Goal: Task Accomplishment & Management: Use online tool/utility

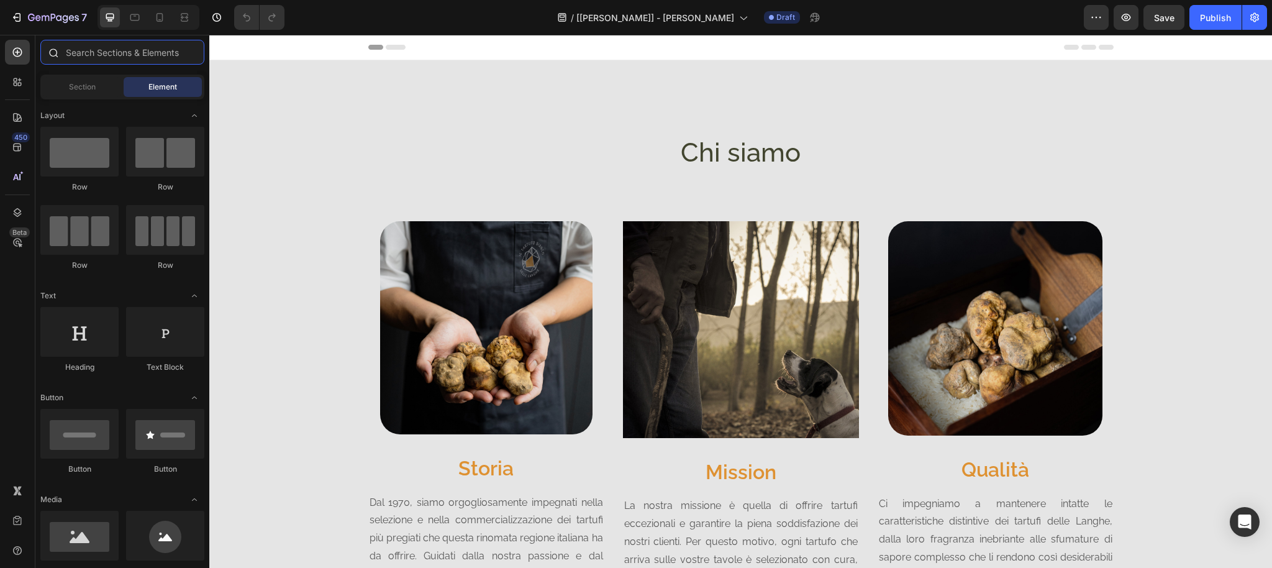
click at [112, 52] on input "text" at bounding box center [122, 52] width 164 height 25
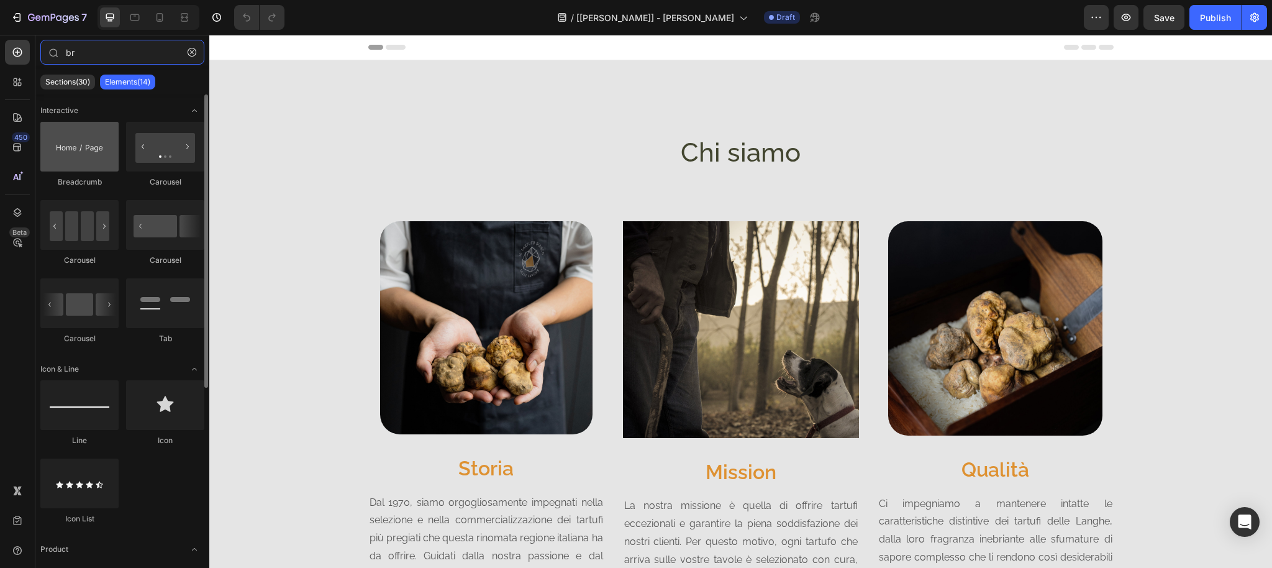
type input "br"
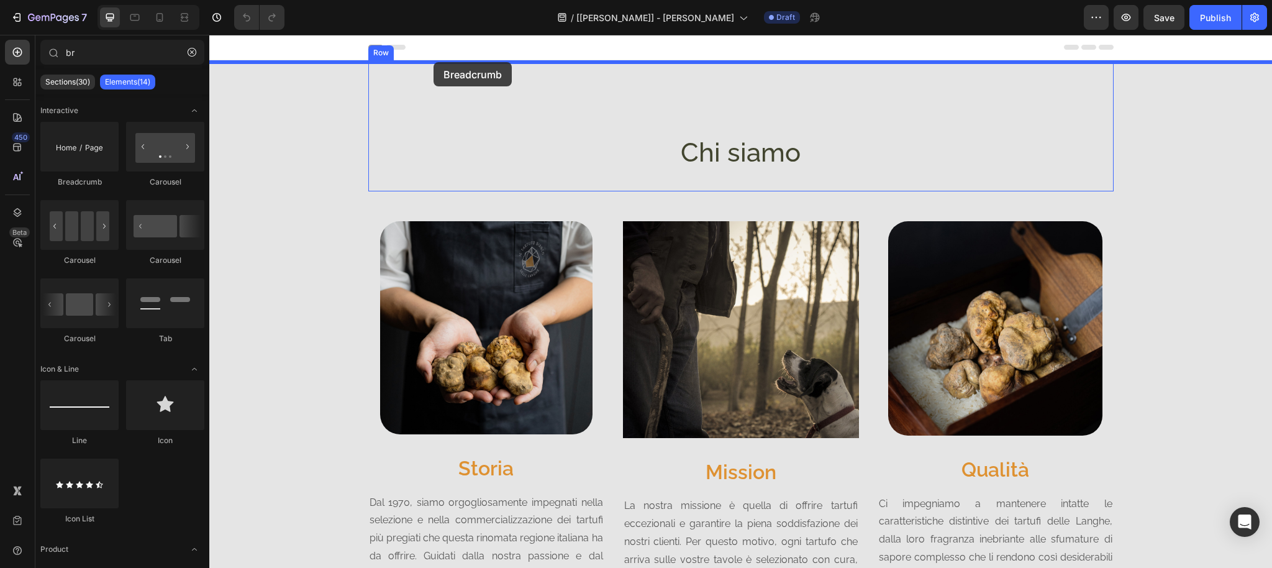
drag, startPoint x: 299, startPoint y: 178, endPoint x: 434, endPoint y: 62, distance: 178.0
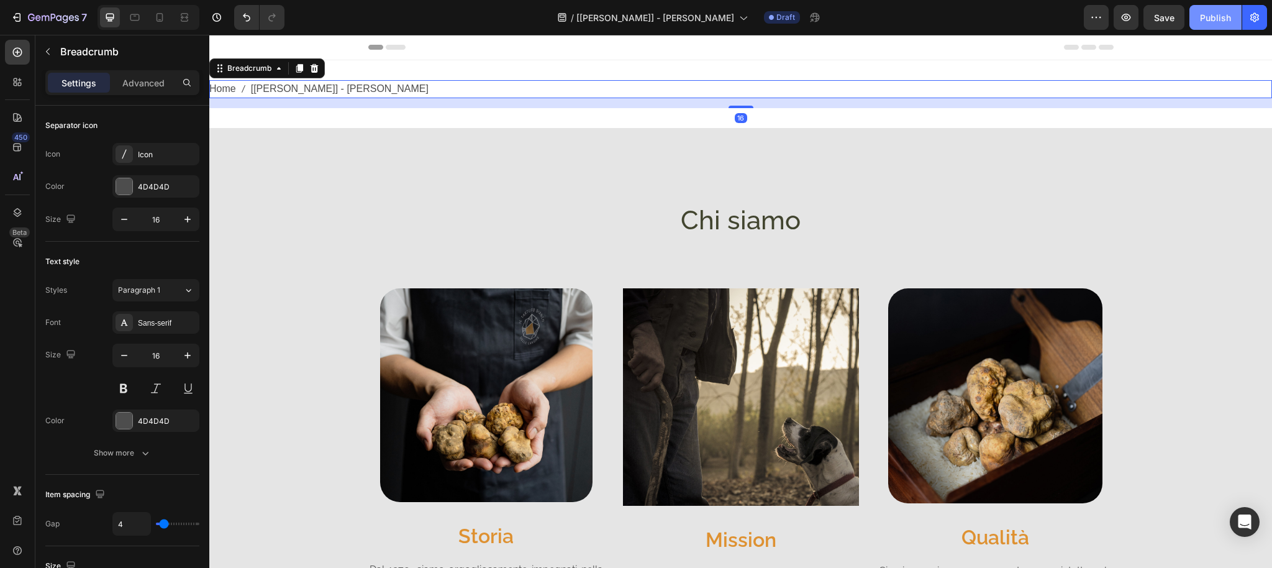
click at [1208, 27] on button "Publish" at bounding box center [1216, 17] width 52 height 25
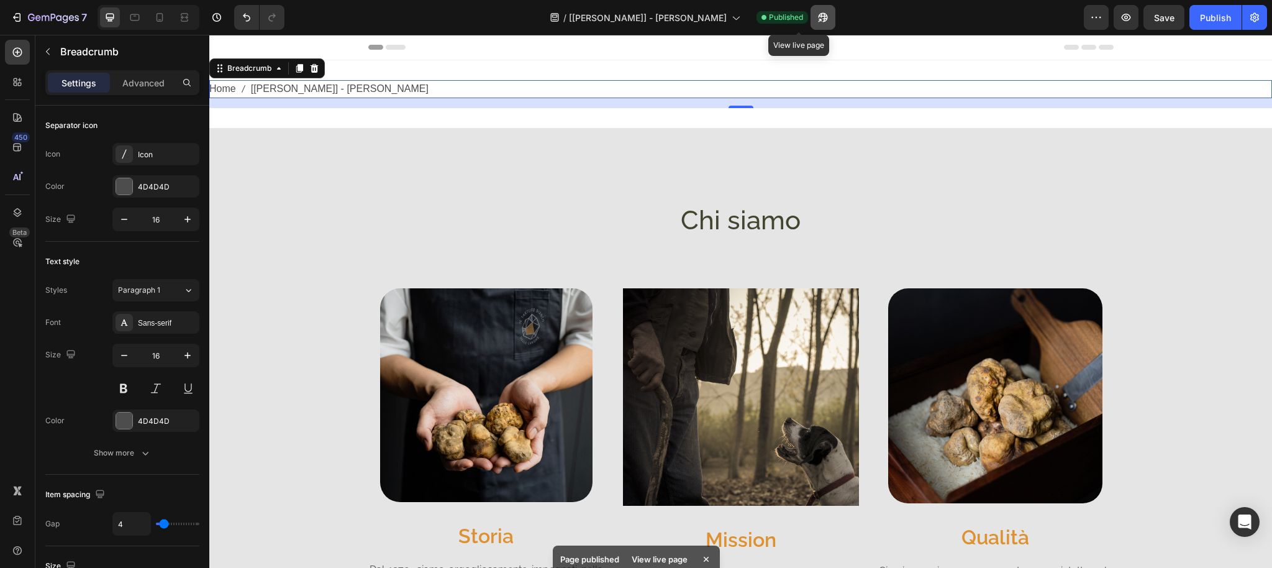
click at [817, 23] on icon "button" at bounding box center [823, 17] width 12 height 12
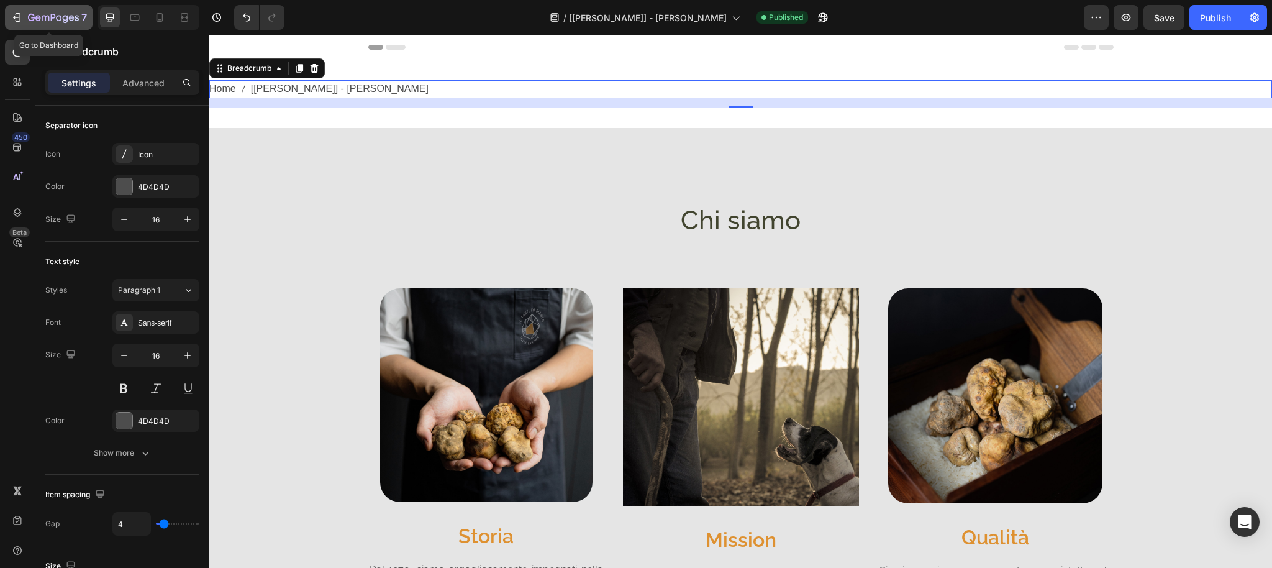
click at [29, 19] on icon "button" at bounding box center [31, 17] width 7 height 7
